Goal: Transaction & Acquisition: Purchase product/service

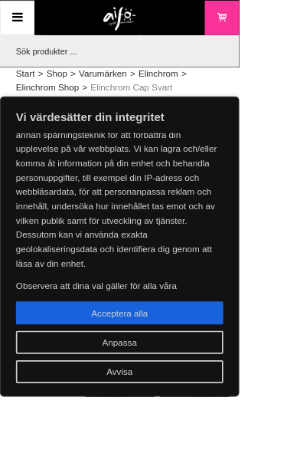
scroll to position [33, 0]
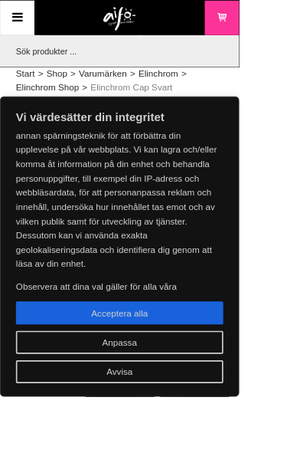
click at [268, 389] on button "Acceptera alla" at bounding box center [143, 376] width 249 height 28
checkbox input "true"
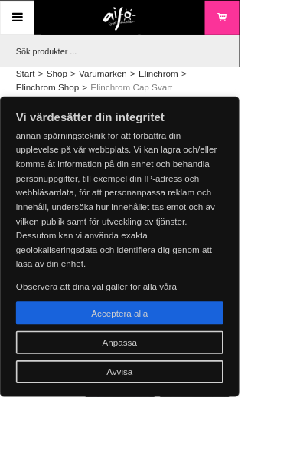
checkbox input "true"
